Goal: Task Accomplishment & Management: Manage account settings

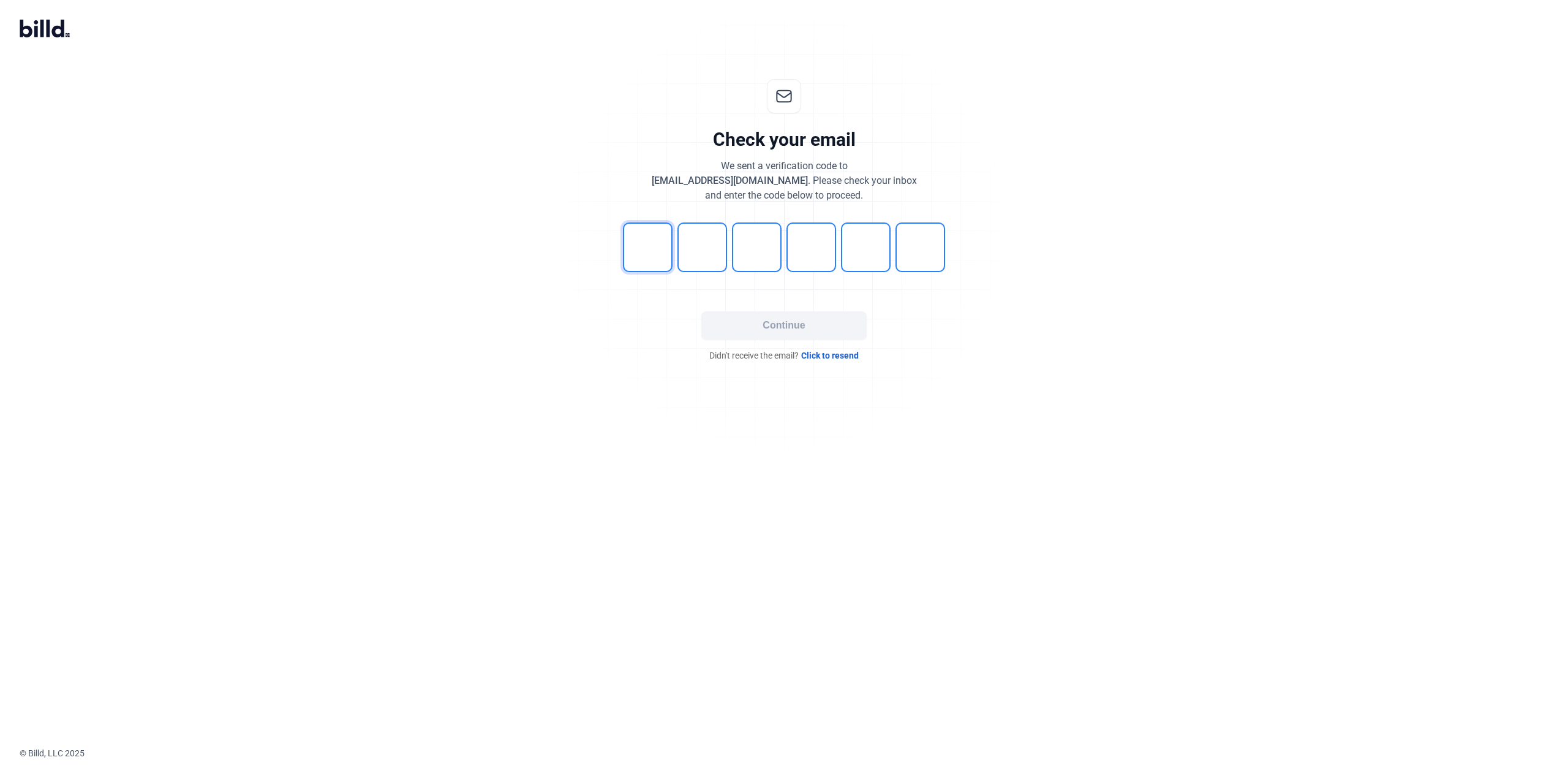
click at [652, 251] on input "tel" at bounding box center [648, 247] width 50 height 50
type input "4"
type input "0"
type input "5"
type input "9"
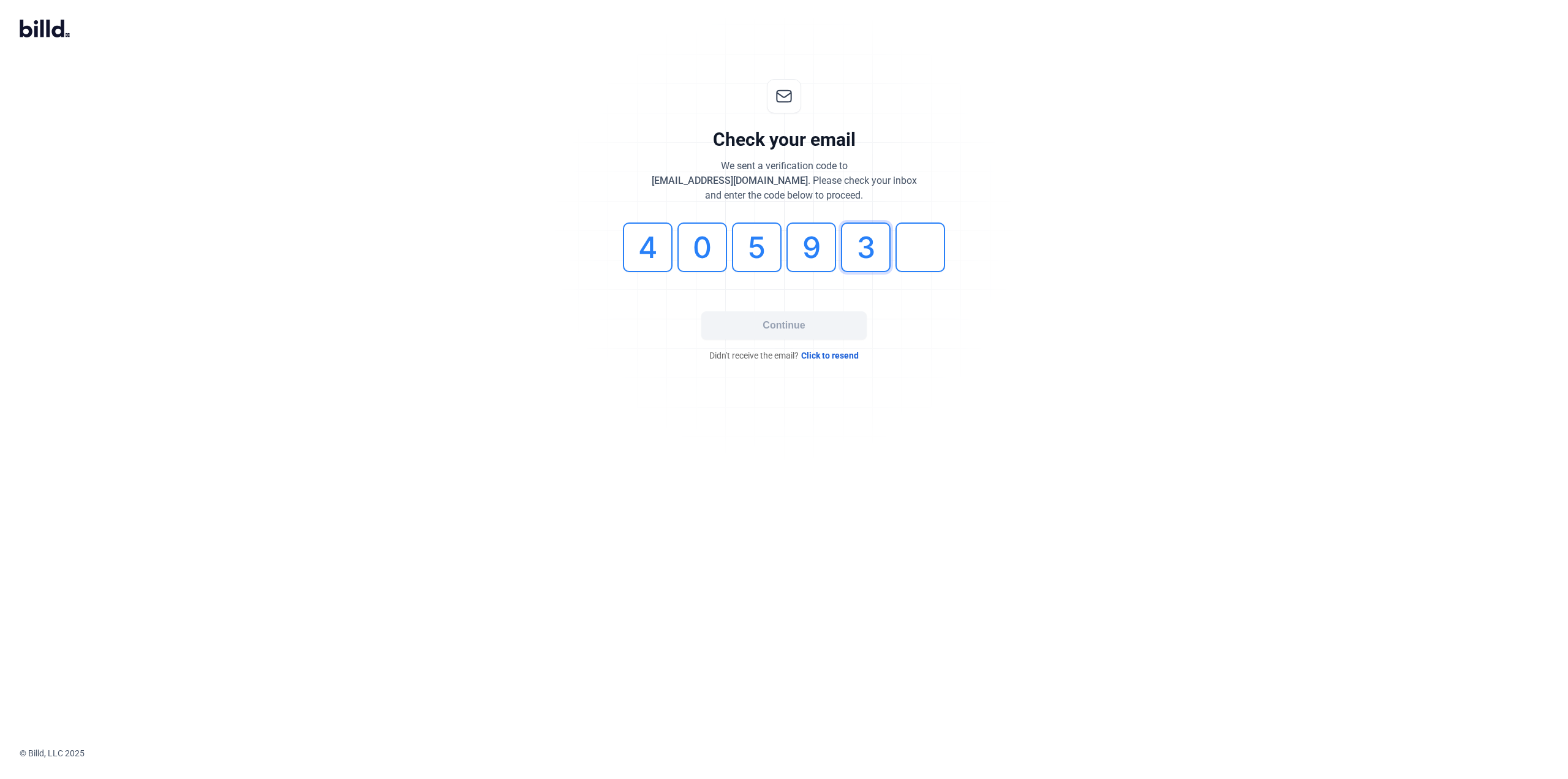
type input "3"
type input "6"
type input "0"
type input "5"
type input "9"
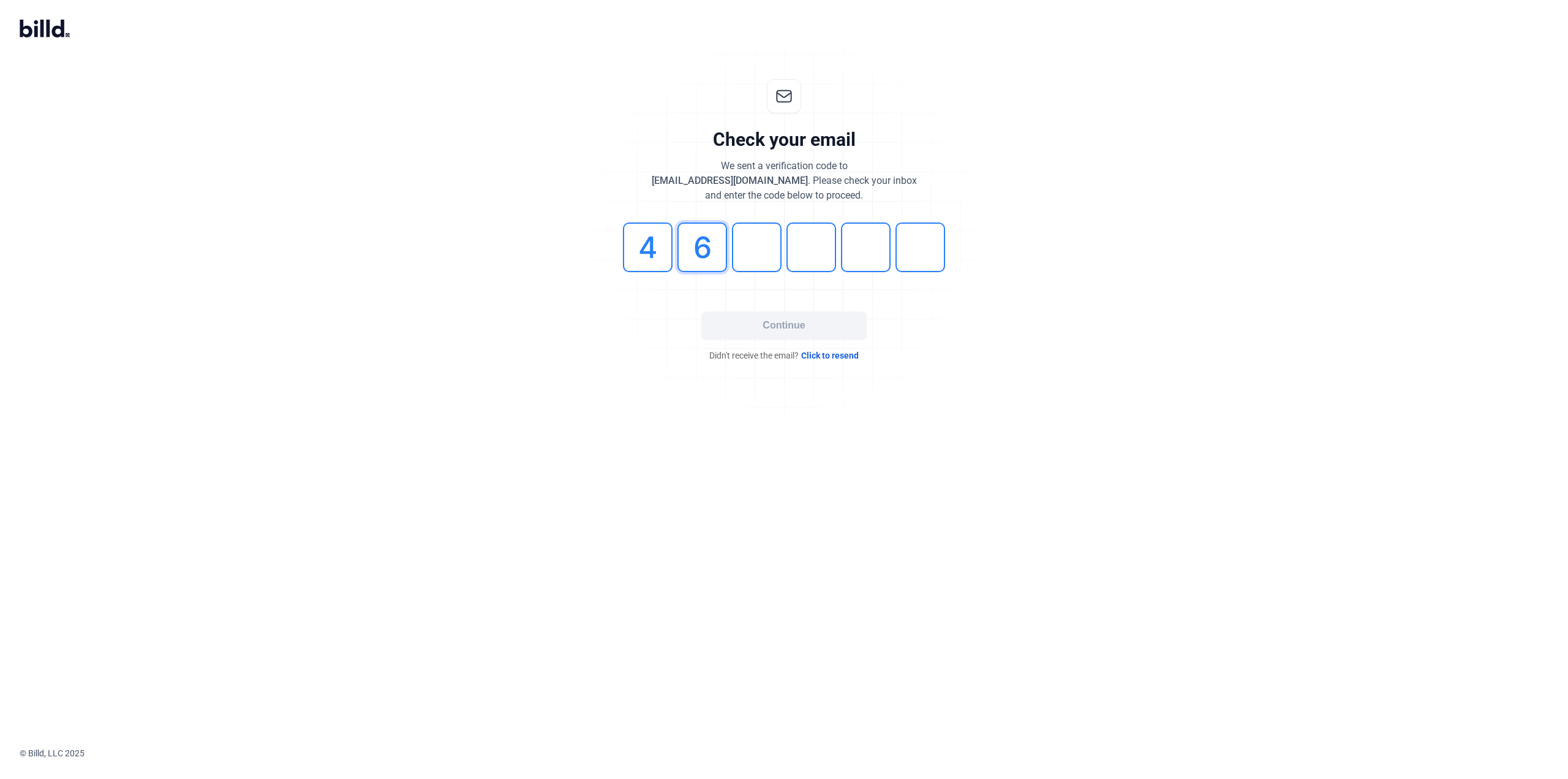
type input "6"
type input "0"
type input "5"
type input "9"
type input "3"
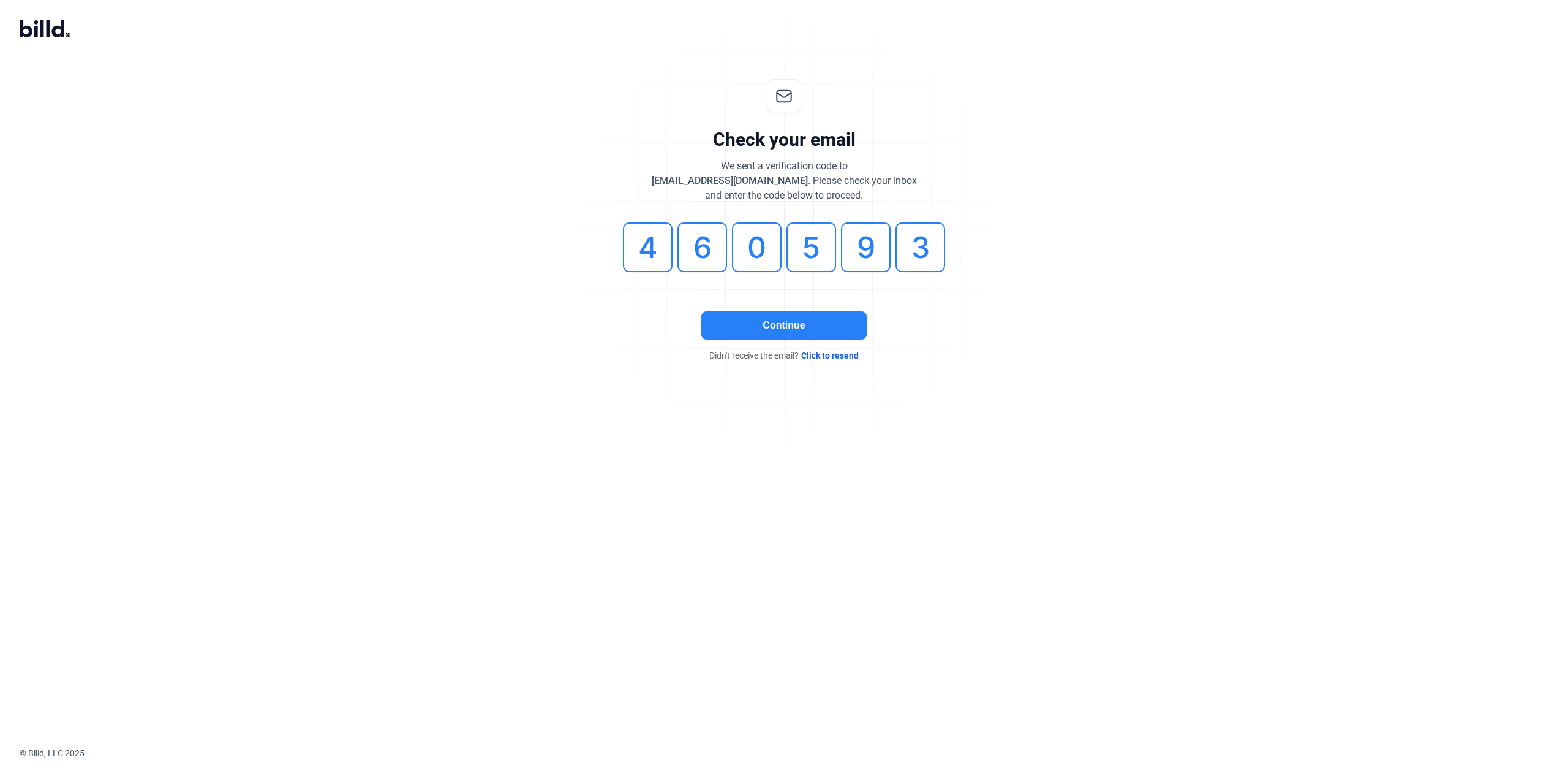
click at [755, 327] on button "Continue" at bounding box center [784, 325] width 165 height 28
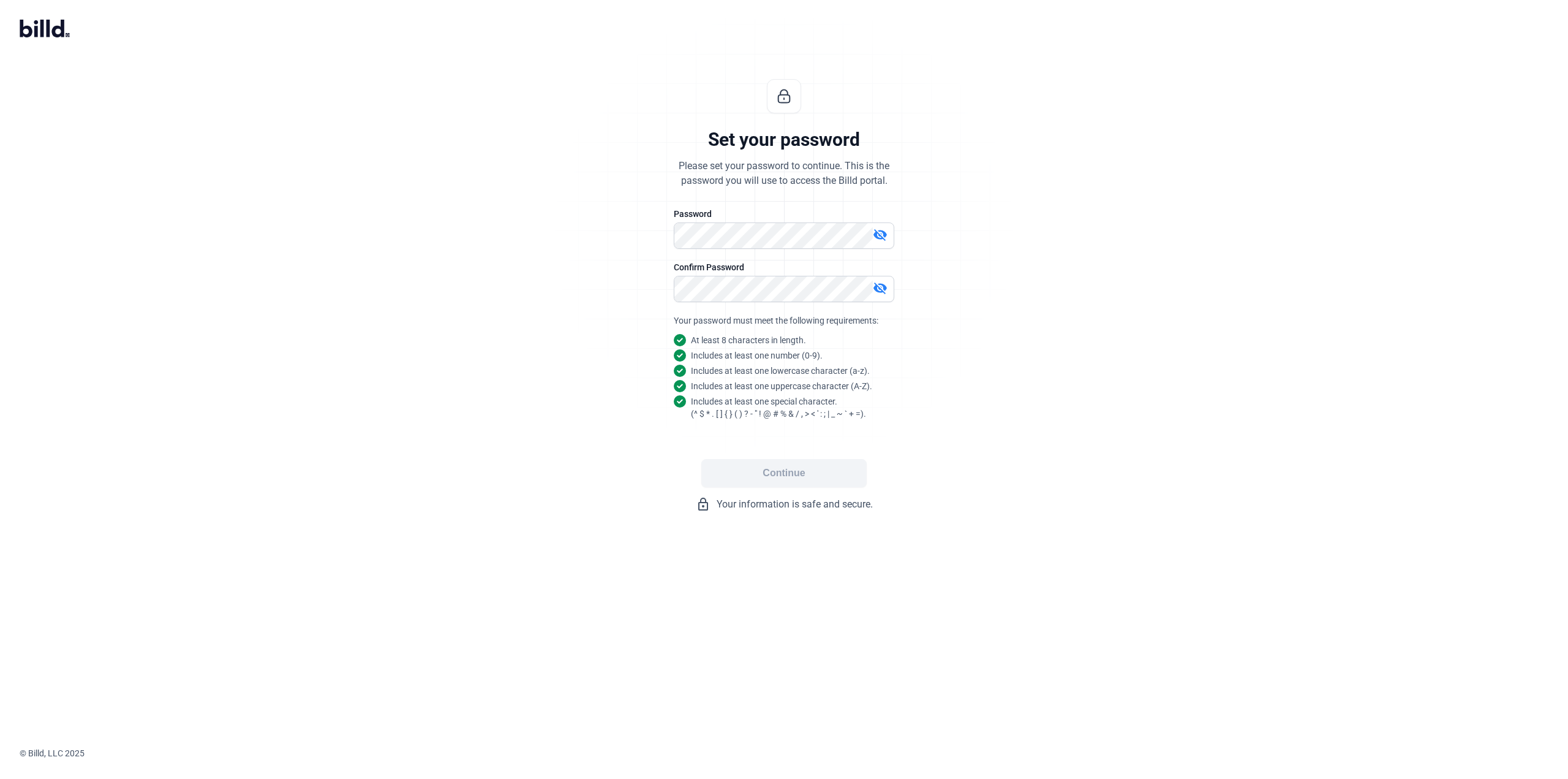
drag, startPoint x: 884, startPoint y: 232, endPoint x: 876, endPoint y: 234, distance: 8.2
click at [884, 234] on mat-icon "visibility_off" at bounding box center [880, 234] width 15 height 15
click at [795, 475] on button "Continue" at bounding box center [784, 473] width 165 height 28
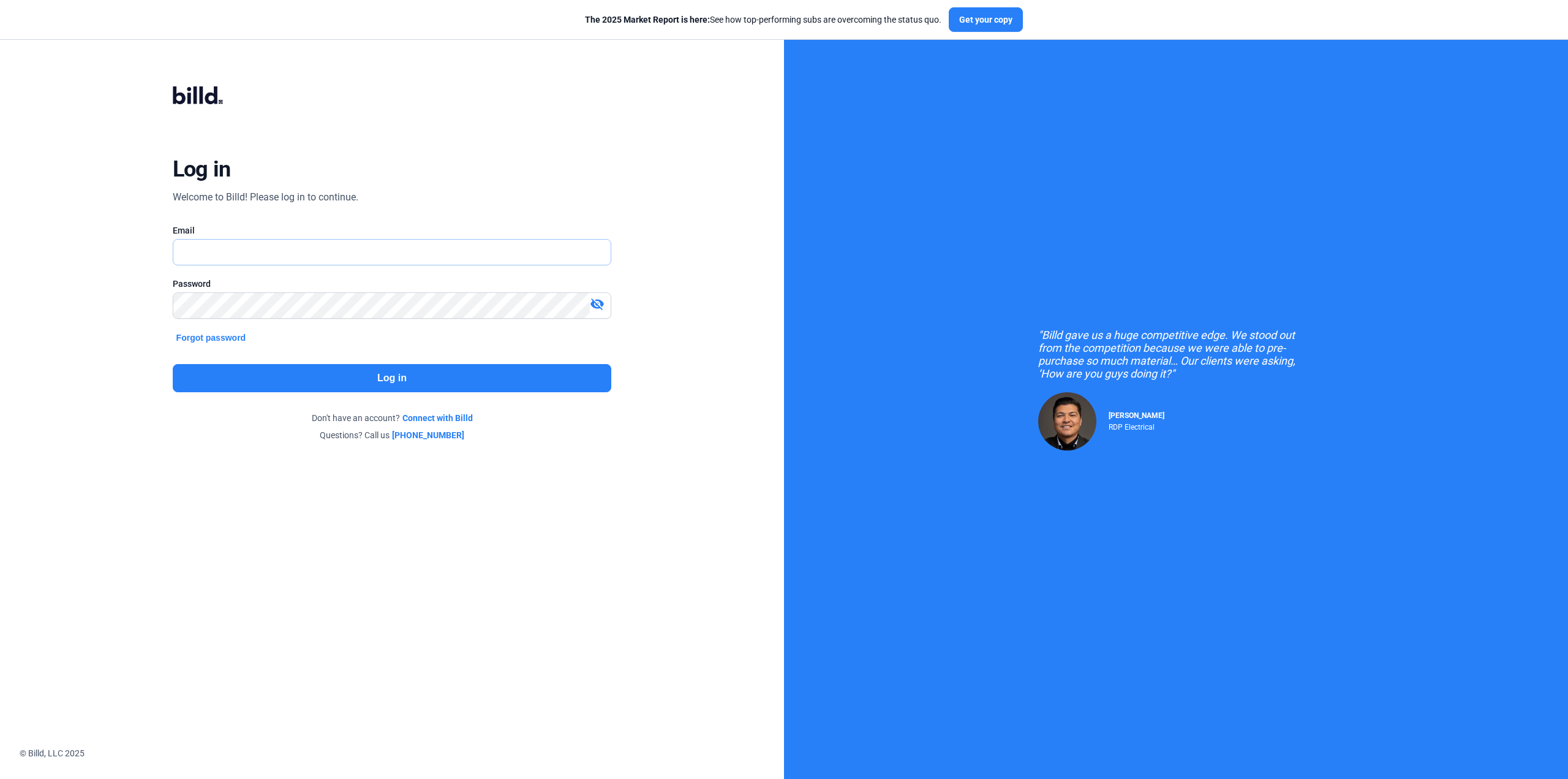
type input "[EMAIL_ADDRESS][DOMAIN_NAME]"
click at [365, 382] on button "Log in" at bounding box center [392, 378] width 439 height 28
